Goal: Navigation & Orientation: Find specific page/section

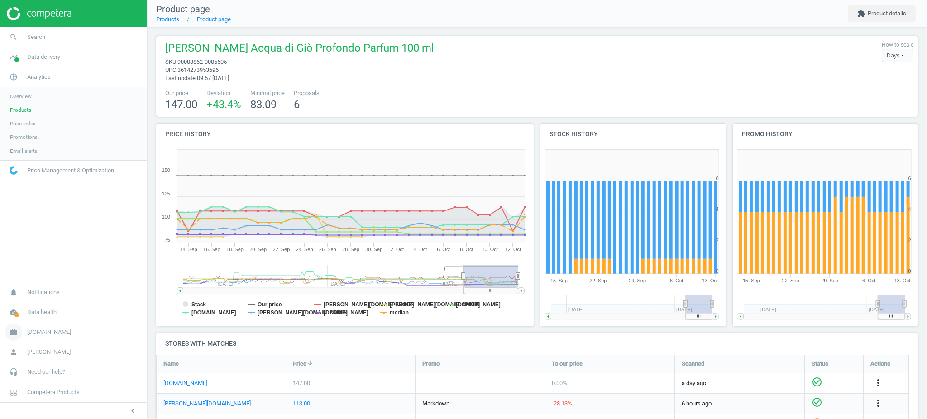
scroll to position [190, 771]
click at [42, 333] on span "[DOMAIN_NAME]" at bounding box center [49, 332] width 44 height 8
click at [36, 302] on span "Switch campaign" at bounding box center [30, 305] width 40 height 7
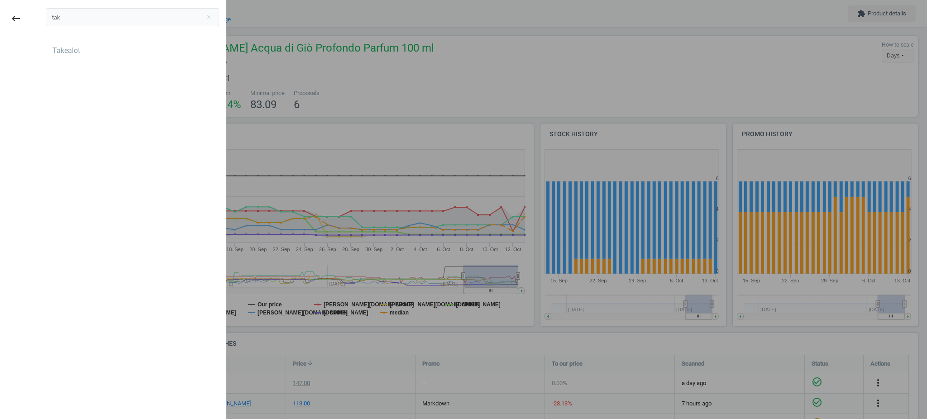
type input "tak"
click at [85, 61] on div "Takealot" at bounding box center [132, 65] width 173 height 45
click at [85, 46] on div "Takealot" at bounding box center [132, 50] width 173 height 14
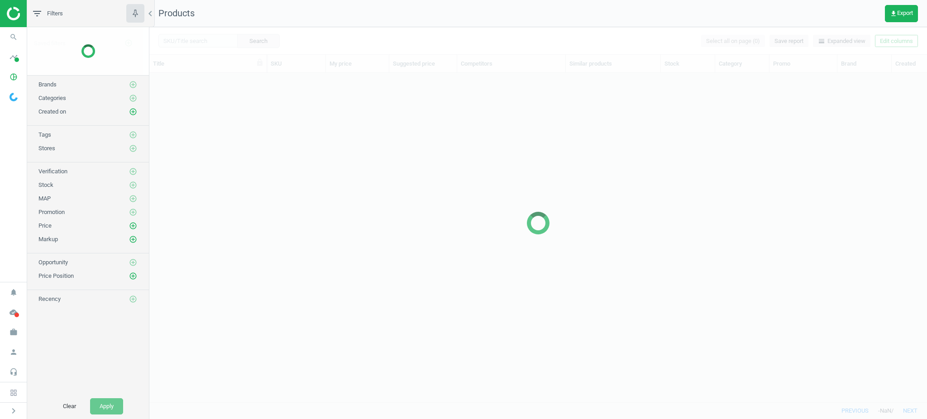
scroll to position [10, 10]
click at [5, 53] on span "timeline" at bounding box center [13, 57] width 27 height 20
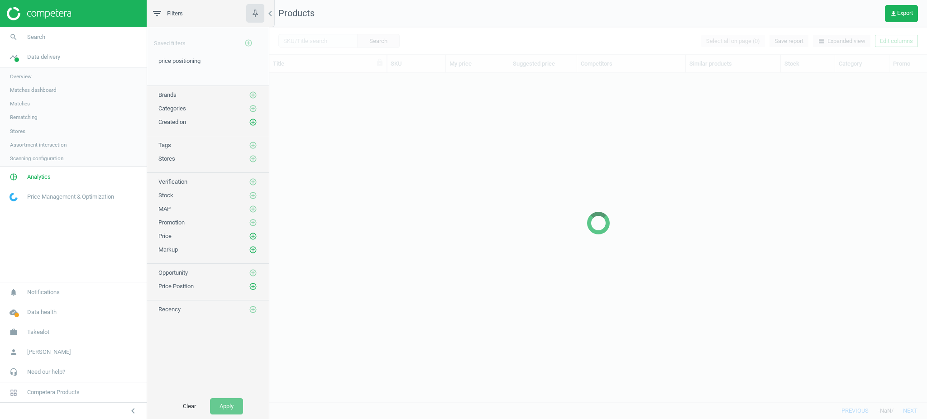
scroll to position [311, 648]
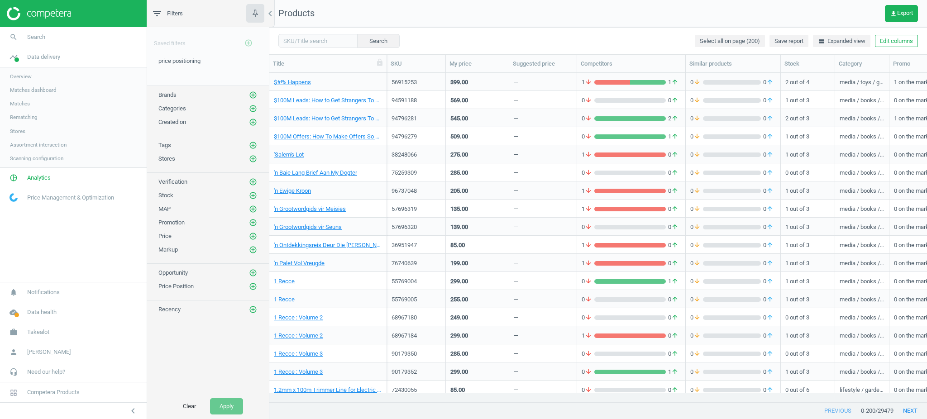
click at [24, 127] on link "Stores" at bounding box center [73, 131] width 147 height 14
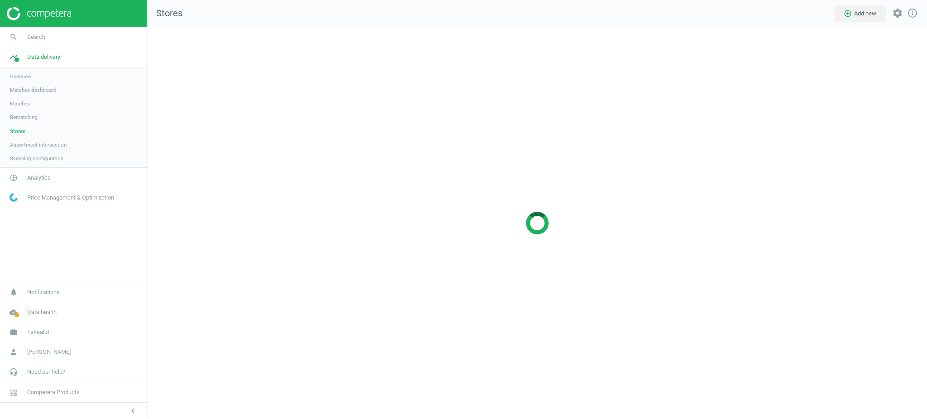
scroll to position [410, 798]
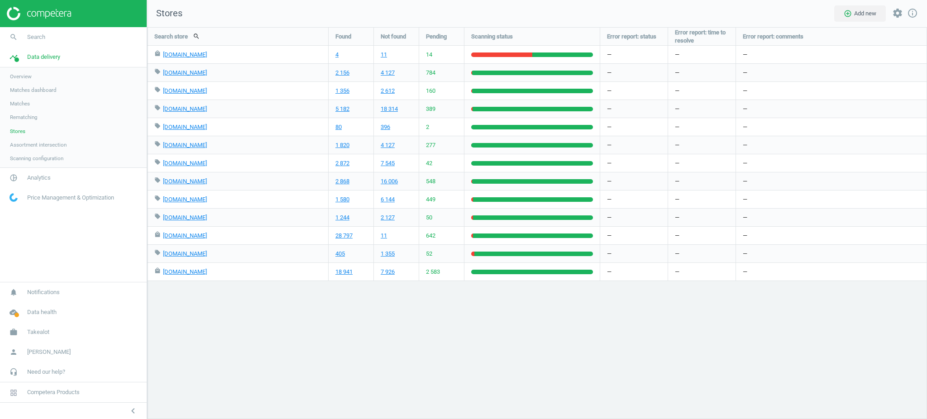
click at [898, 188] on div "—" at bounding box center [831, 181] width 191 height 18
